Goal: Use online tool/utility: Utilize a website feature to perform a specific function

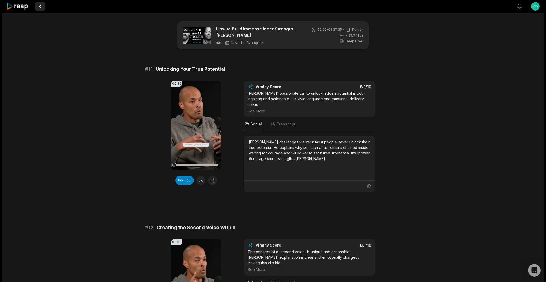
click at [43, 7] on button at bounding box center [40, 7] width 10 height 10
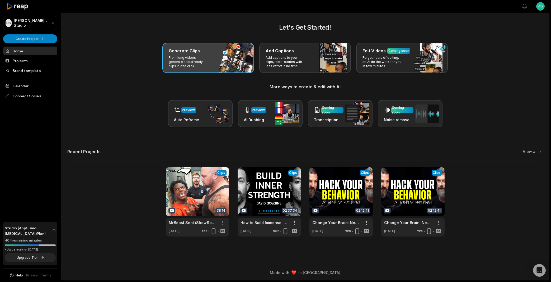
click at [212, 66] on div "Generate Clips From long videos generate social ready clips in one click." at bounding box center [208, 58] width 92 height 30
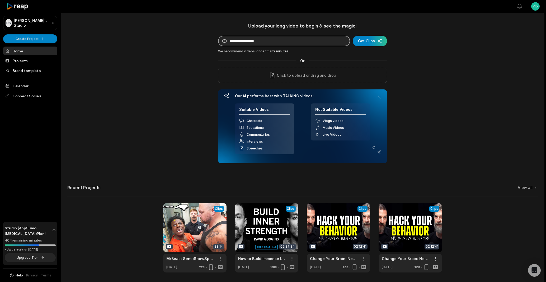
click at [253, 46] on input at bounding box center [284, 41] width 132 height 11
paste input "**********"
type input "**********"
click at [361, 38] on div "submit" at bounding box center [370, 41] width 34 height 11
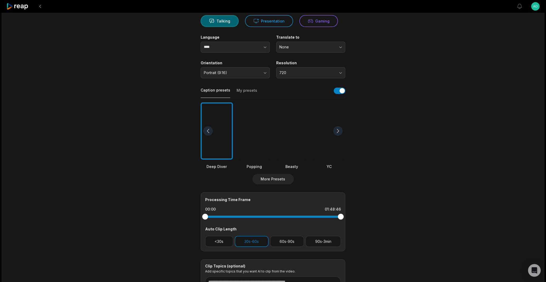
scroll to position [101, 0]
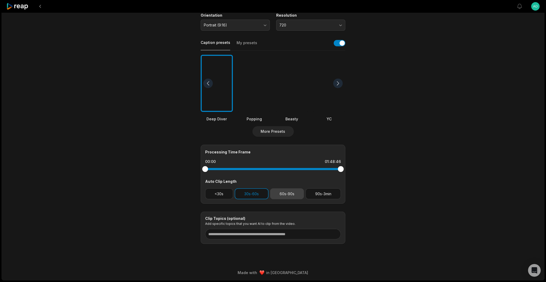
click at [283, 193] on button "60s-90s" at bounding box center [287, 193] width 34 height 11
click at [245, 196] on button "30s-60s" at bounding box center [252, 193] width 34 height 11
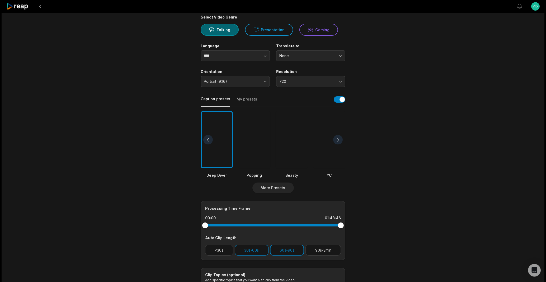
scroll to position [0, 0]
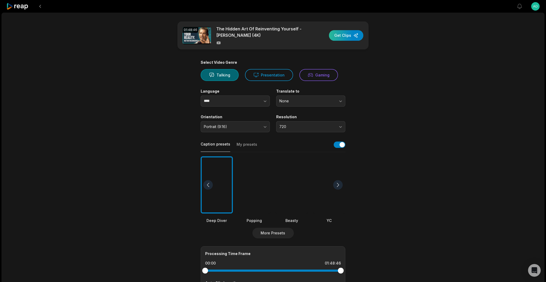
click at [347, 38] on div "button" at bounding box center [346, 35] width 34 height 11
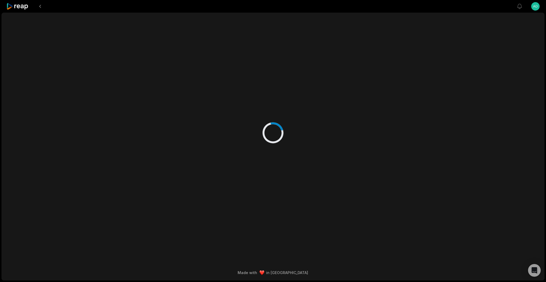
click at [261, 173] on div at bounding box center [273, 127] width 256 height 229
